Goal: Book appointment/travel/reservation

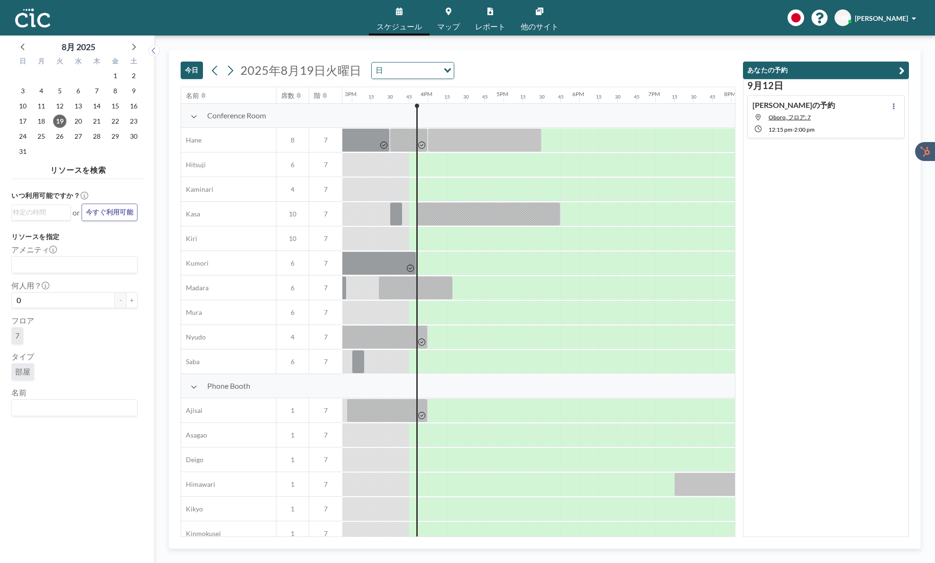
scroll to position [0, 1175]
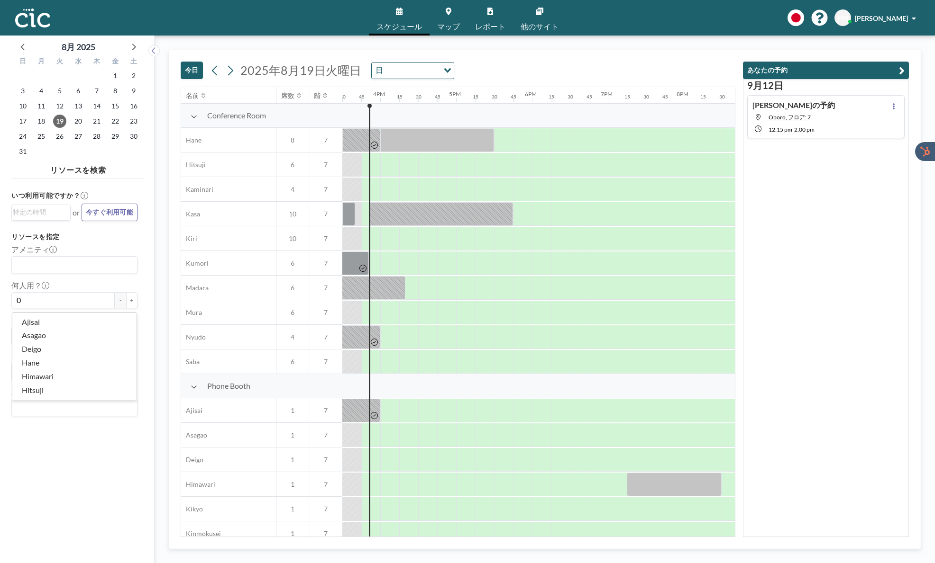
click at [85, 414] on input "Search for option" at bounding box center [72, 408] width 119 height 12
type input "Suji"
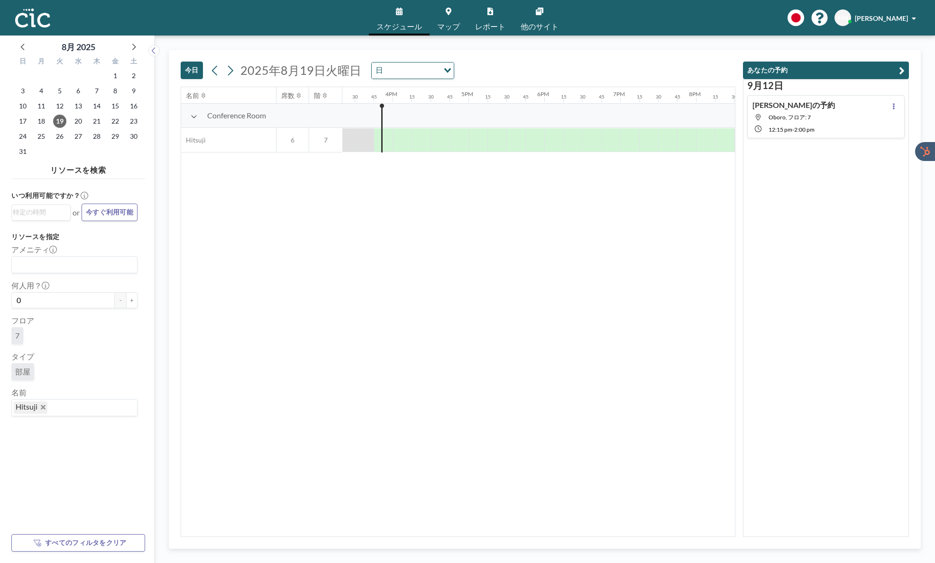
click at [85, 412] on input "Search for option" at bounding box center [89, 408] width 83 height 12
click at [47, 413] on span "Hitsuji" at bounding box center [31, 408] width 34 height 12
click at [45, 410] on icon "Deselect Hitsuji" at bounding box center [43, 407] width 5 height 5
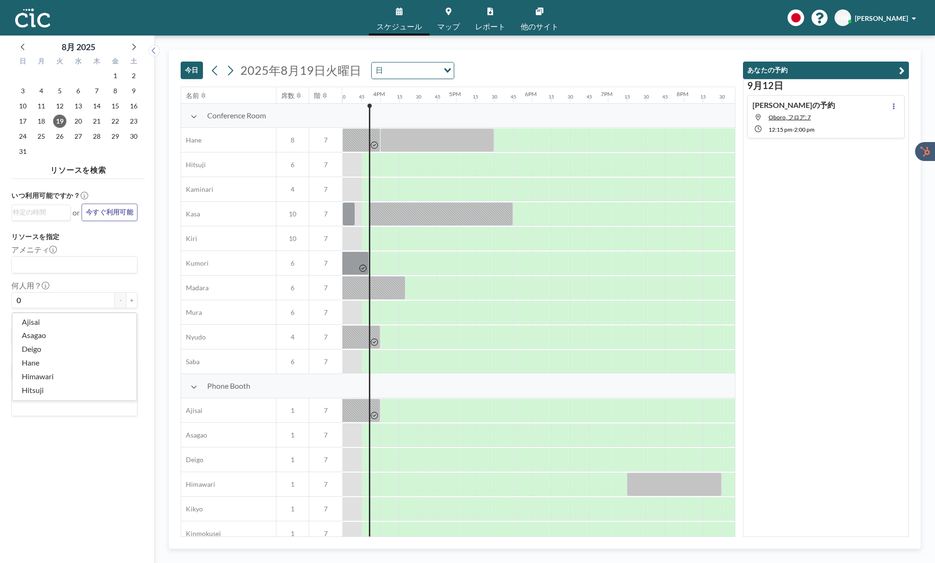
click at [45, 410] on input "Search for option" at bounding box center [72, 408] width 119 height 12
click at [47, 398] on li "Suji" at bounding box center [74, 391] width 124 height 14
type input "suji"
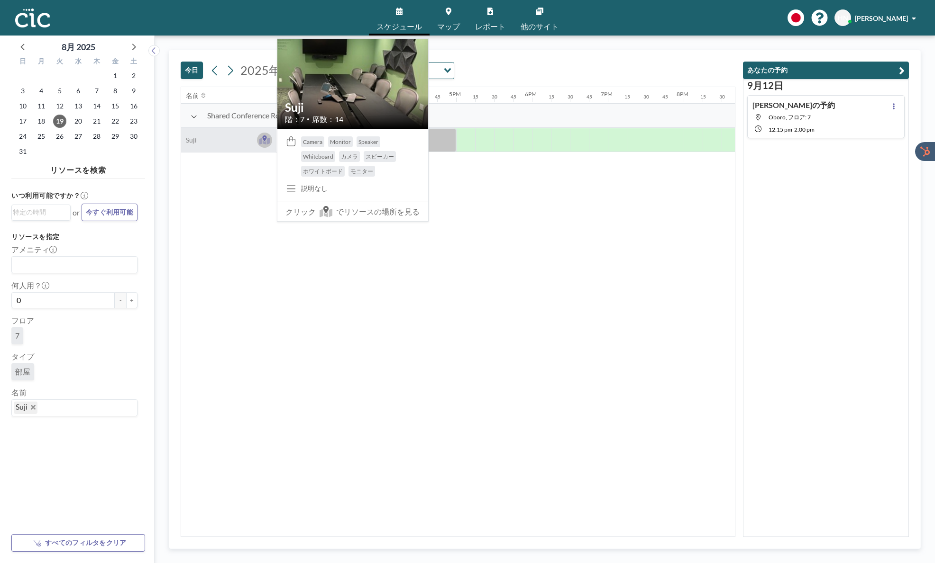
click at [263, 142] on icon at bounding box center [264, 140] width 11 height 9
